Goal: Transaction & Acquisition: Purchase product/service

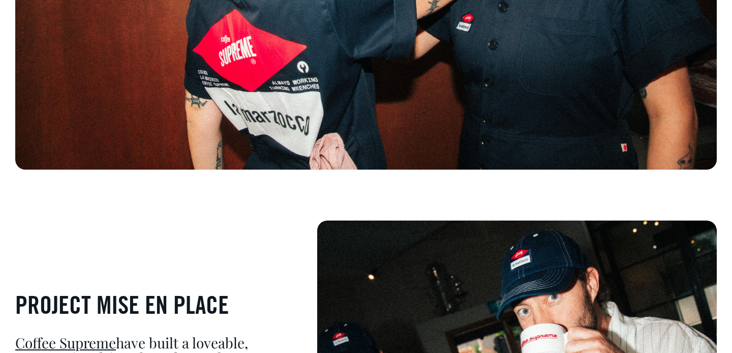
scroll to position [438, 0]
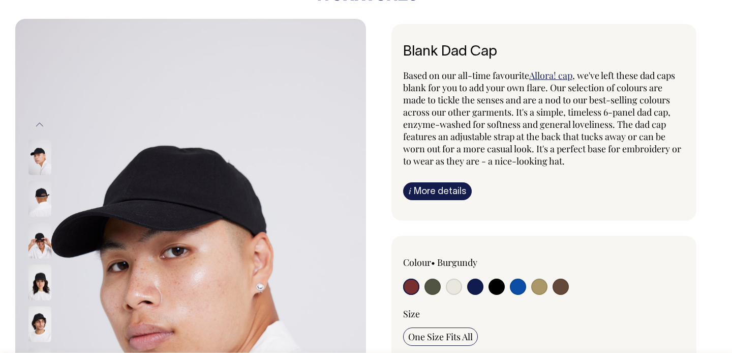
click at [42, 276] on img at bounding box center [39, 283] width 23 height 36
click at [40, 124] on button "Previous" at bounding box center [39, 124] width 15 height 23
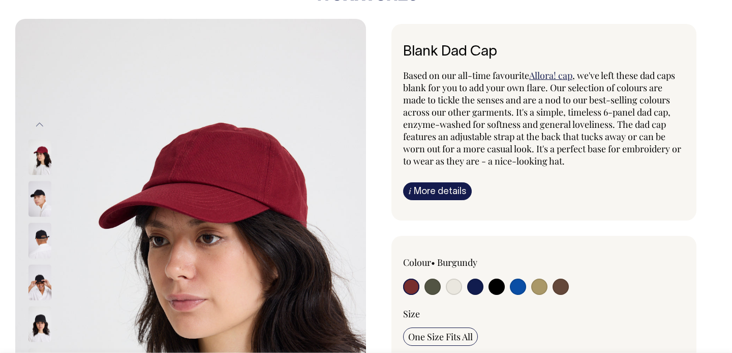
click at [40, 124] on button "Previous" at bounding box center [39, 124] width 15 height 23
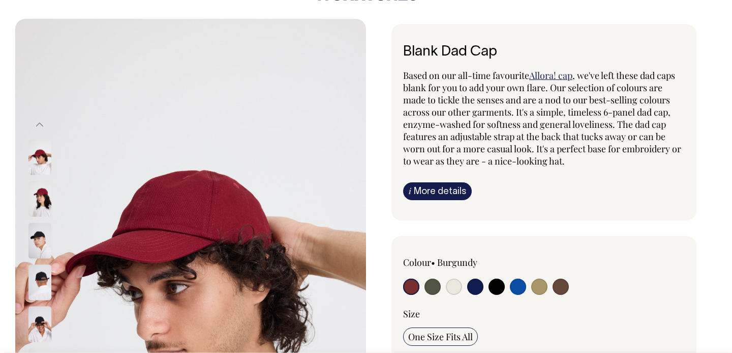
click at [40, 124] on button "Previous" at bounding box center [39, 124] width 15 height 23
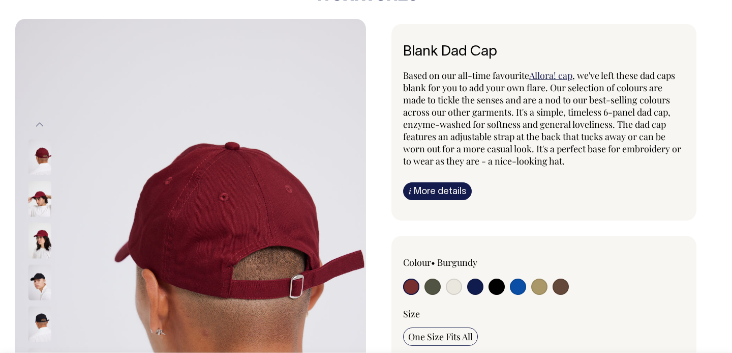
click at [40, 125] on button "Previous" at bounding box center [39, 124] width 15 height 23
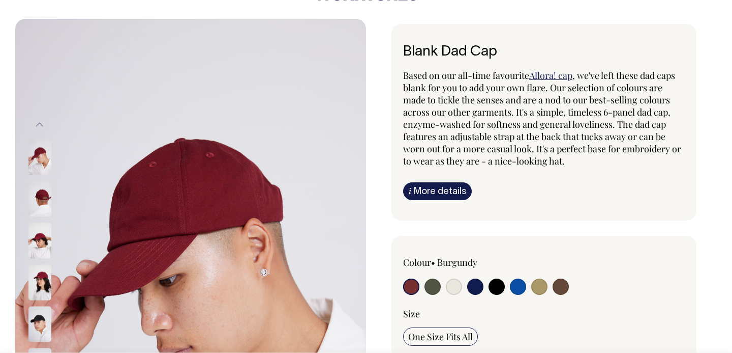
click at [40, 125] on button "Previous" at bounding box center [39, 124] width 15 height 23
click at [40, 124] on button "Previous" at bounding box center [39, 124] width 15 height 23
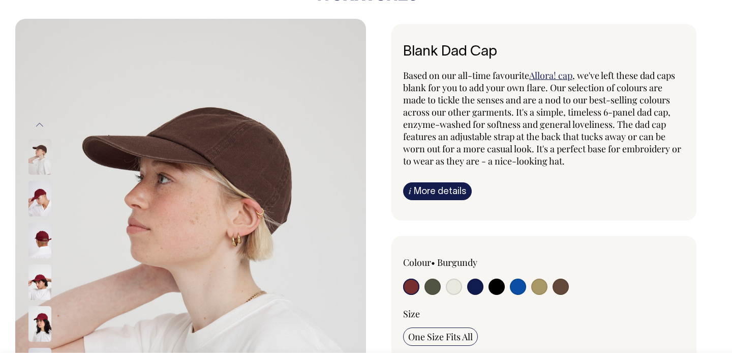
click at [41, 201] on img at bounding box center [39, 199] width 23 height 36
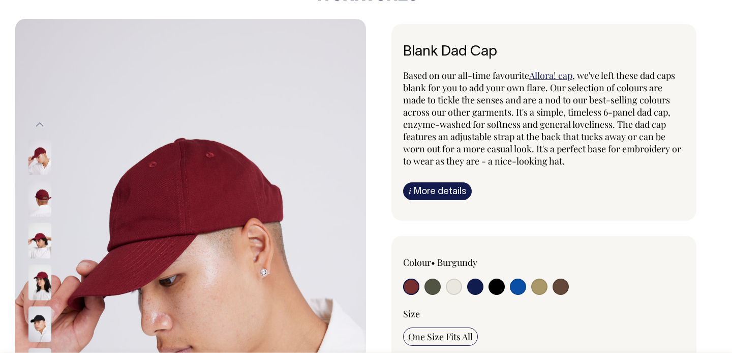
click at [43, 194] on img at bounding box center [39, 199] width 23 height 36
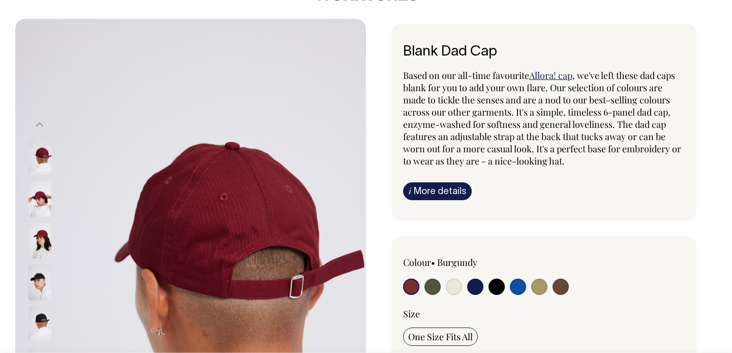
click at [43, 194] on img at bounding box center [39, 199] width 23 height 36
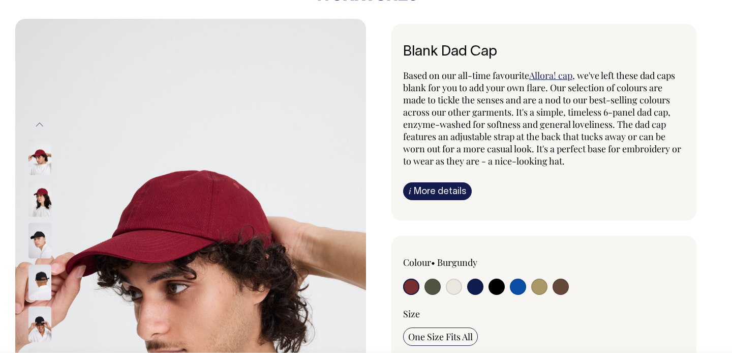
click at [43, 194] on img at bounding box center [39, 199] width 23 height 36
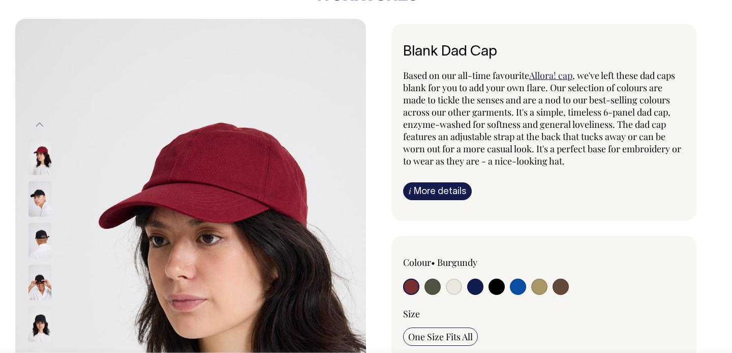
click at [452, 287] on input "radio" at bounding box center [454, 286] width 16 height 16
radio input "true"
select select "Natural"
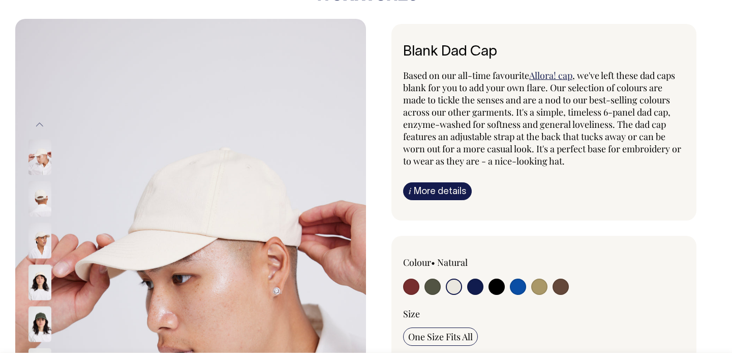
click at [412, 286] on input "radio" at bounding box center [411, 286] width 16 height 16
radio input "true"
select select "Burgundy"
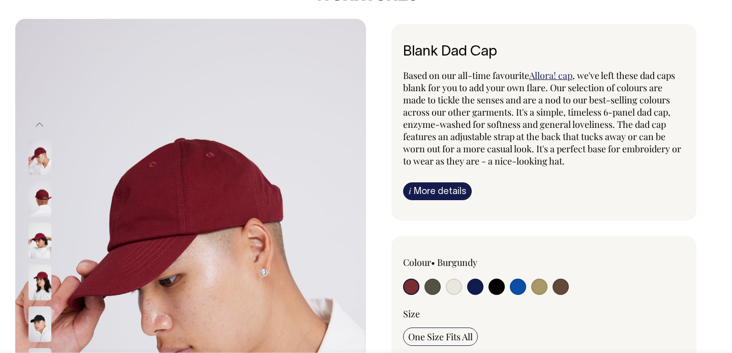
click at [455, 284] on input "radio" at bounding box center [454, 286] width 16 height 16
radio input "true"
select select "Natural"
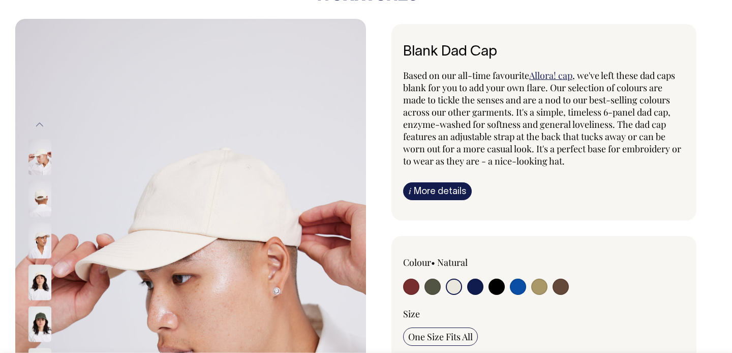
click at [38, 283] on img at bounding box center [39, 283] width 23 height 36
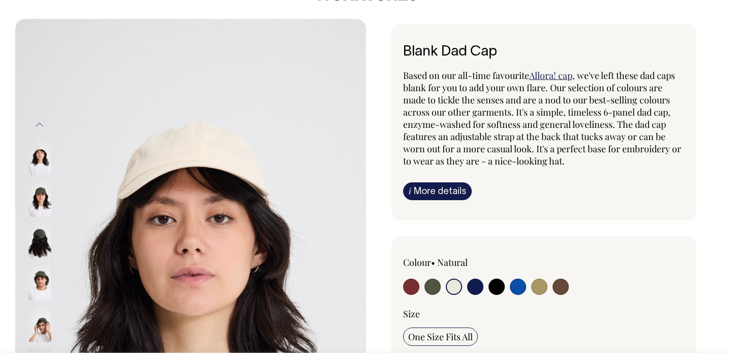
click at [452, 284] on input "radio" at bounding box center [454, 286] width 16 height 16
click at [40, 124] on button "Previous" at bounding box center [39, 124] width 15 height 23
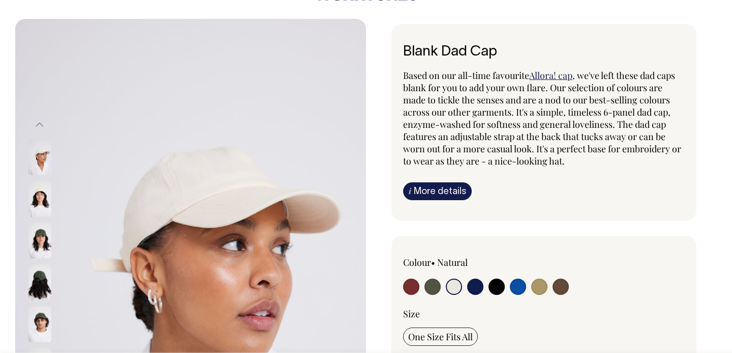
click at [39, 122] on button "Previous" at bounding box center [39, 124] width 15 height 23
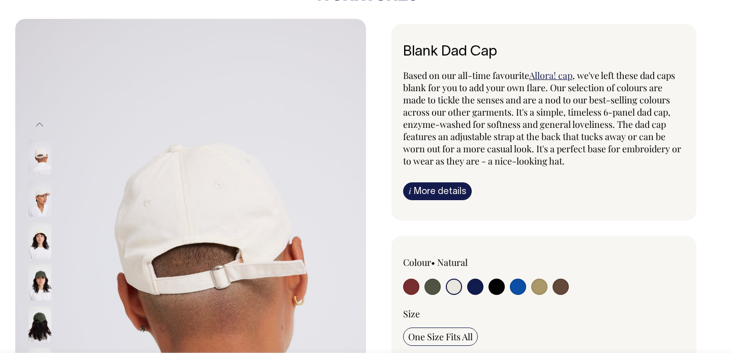
click at [39, 123] on button "Previous" at bounding box center [39, 124] width 15 height 23
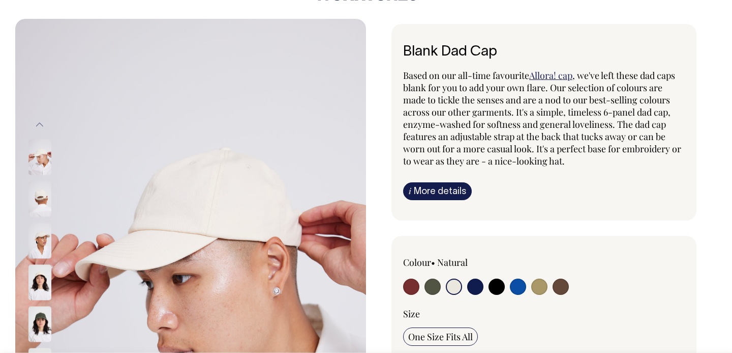
click at [39, 123] on button "Previous" at bounding box center [39, 124] width 15 height 23
